Goal: Task Accomplishment & Management: Manage account settings

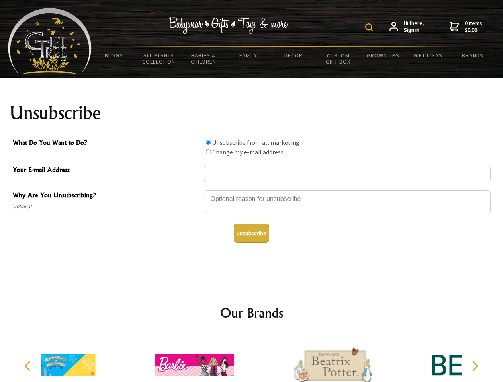
click at [370, 27] on img at bounding box center [369, 27] width 8 height 8
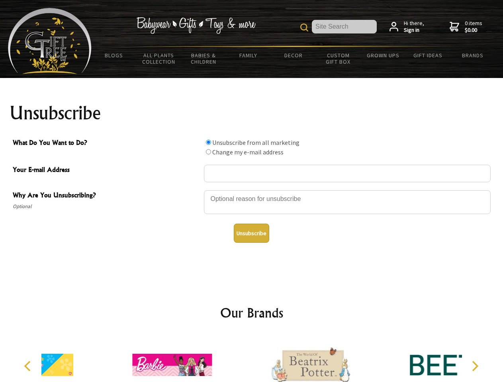
click at [252, 190] on div at bounding box center [347, 204] width 287 height 28
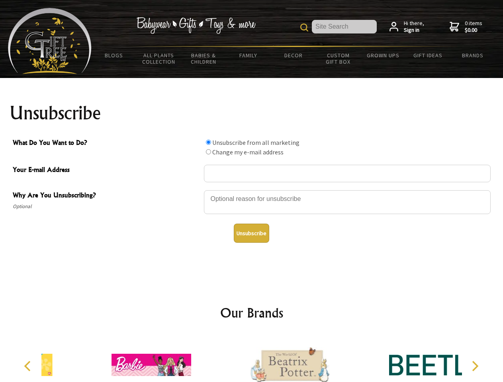
click at [208, 142] on input "What Do You Want to Do?" at bounding box center [208, 142] width 5 height 5
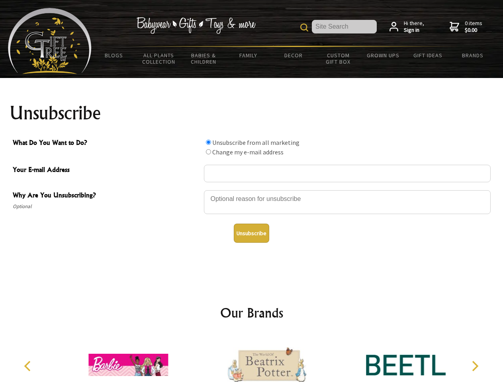
click at [208, 152] on input "What Do You Want to Do?" at bounding box center [208, 151] width 5 height 5
radio input "true"
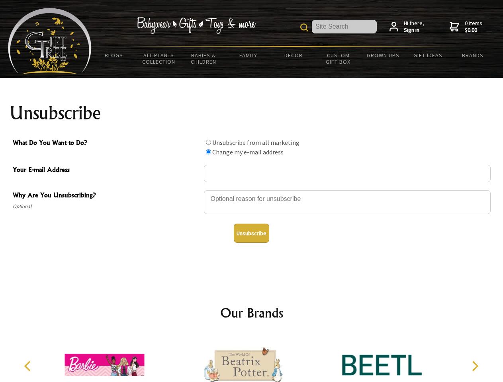
click at [251, 233] on button "Unsubscribe" at bounding box center [251, 233] width 35 height 19
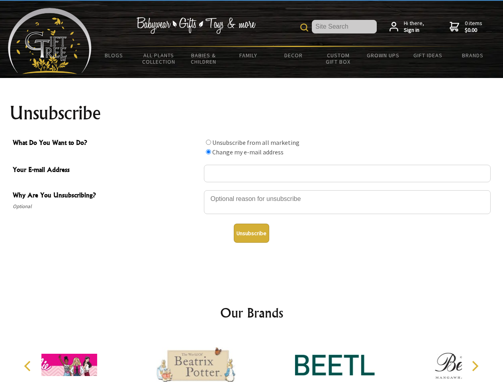
click at [252, 359] on div at bounding box center [196, 366] width 139 height 62
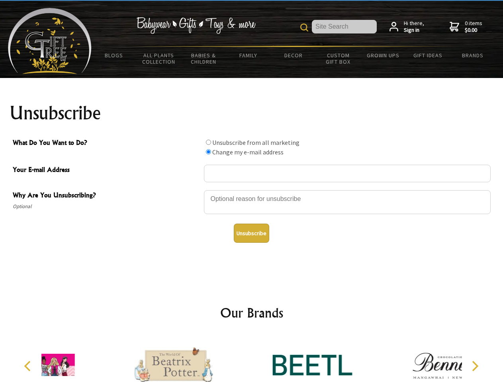
click at [29, 366] on icon "Previous" at bounding box center [28, 366] width 10 height 10
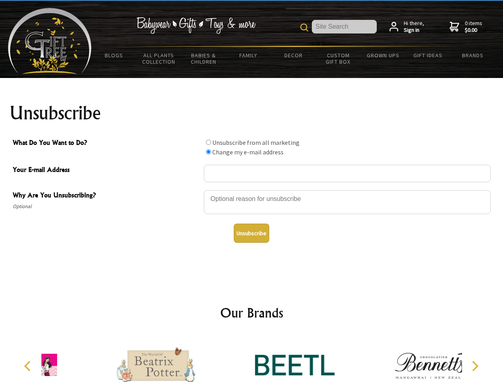
click at [475, 366] on icon "Next" at bounding box center [474, 366] width 10 height 10
